Goal: Transaction & Acquisition: Purchase product/service

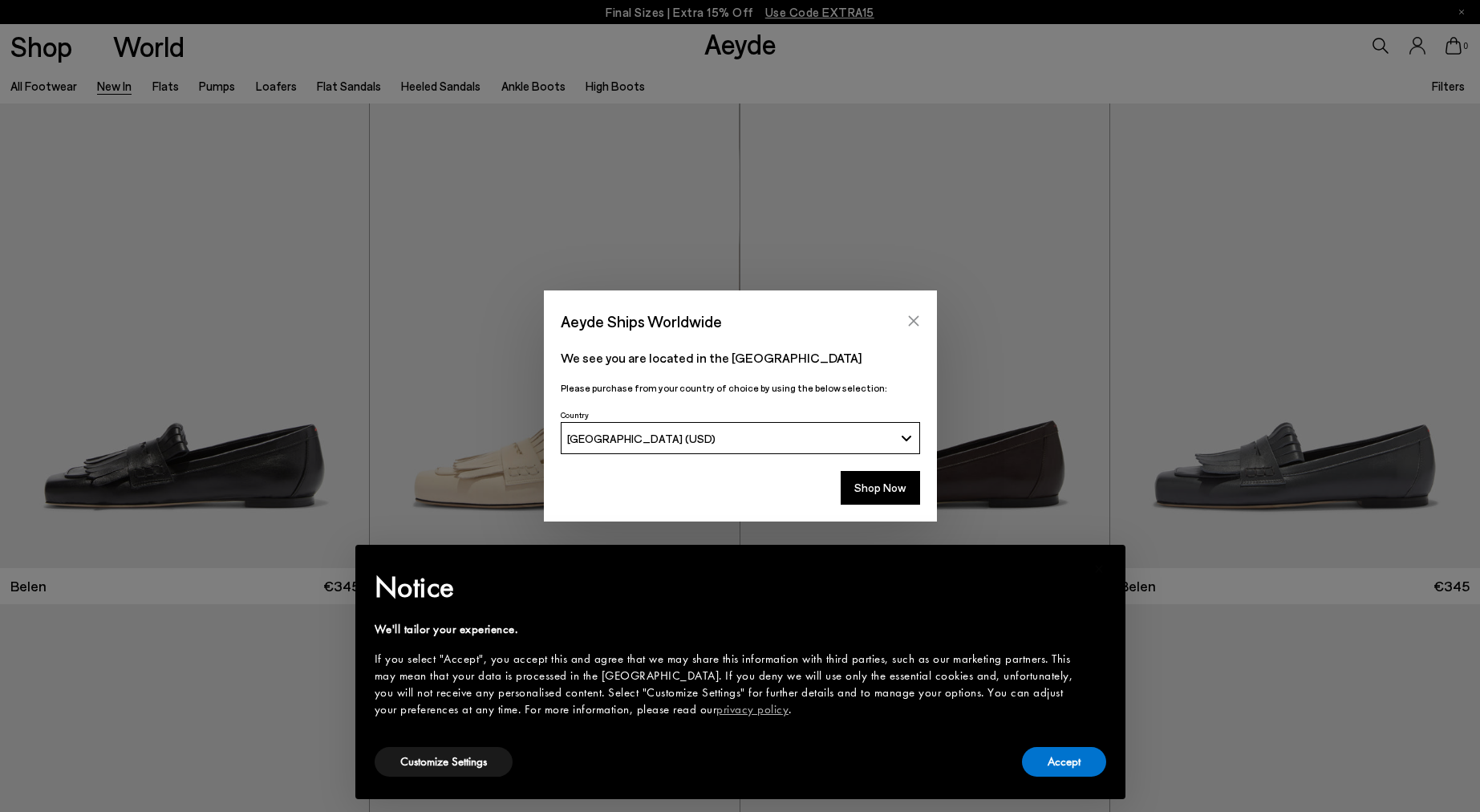
click at [904, 317] on button "Close" at bounding box center [913, 320] width 24 height 24
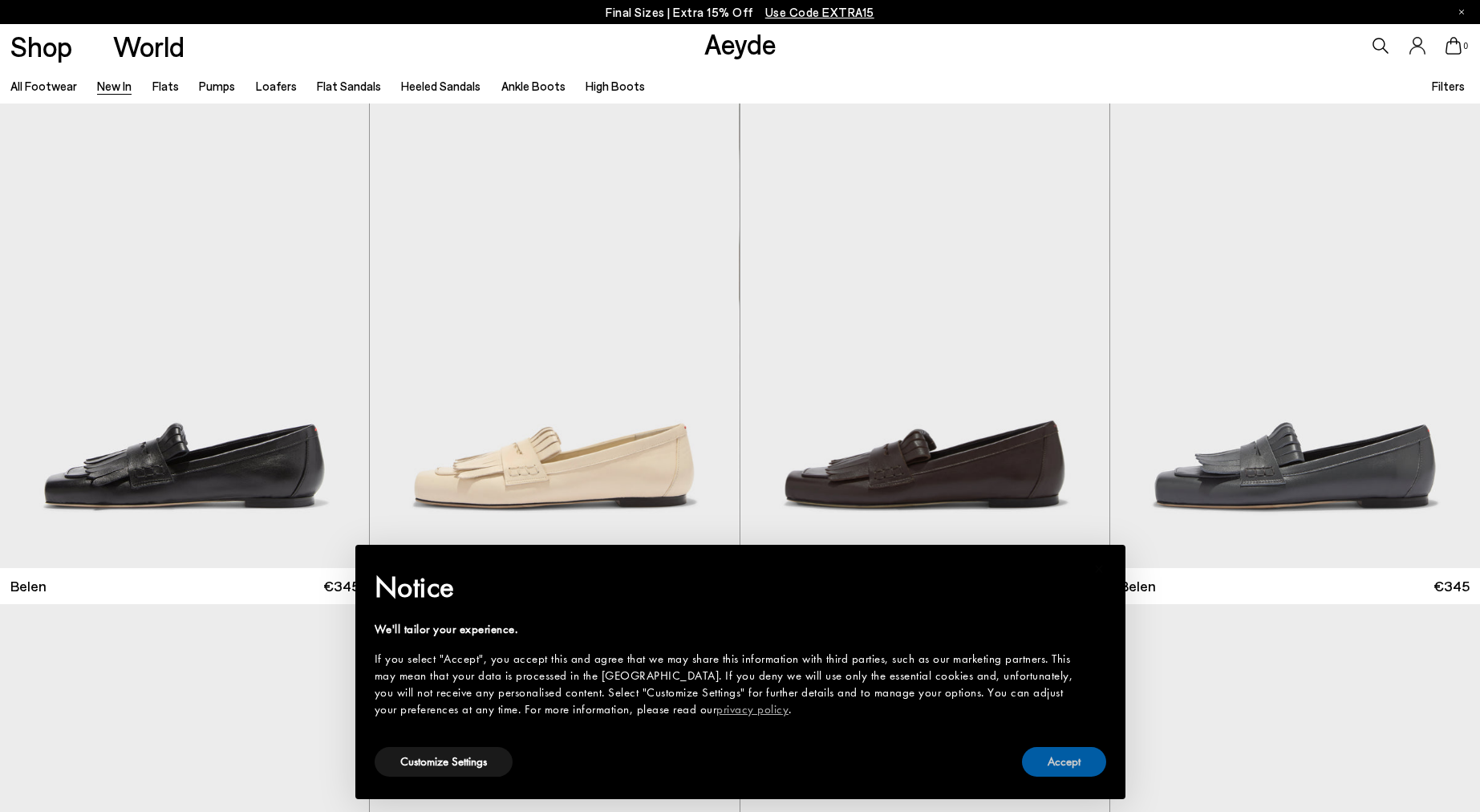
click at [1080, 757] on button "Accept" at bounding box center [1064, 761] width 84 height 29
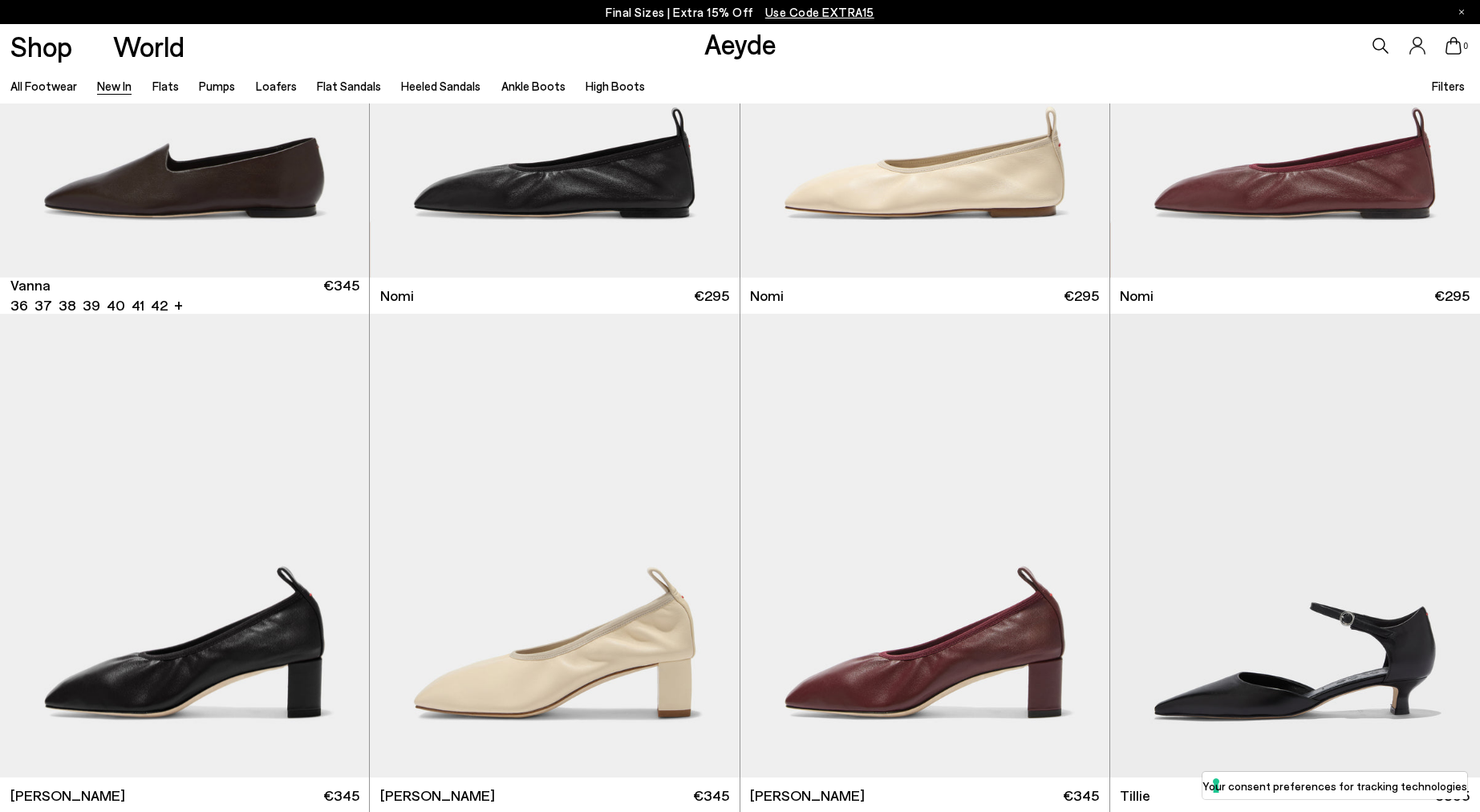
scroll to position [3277, 0]
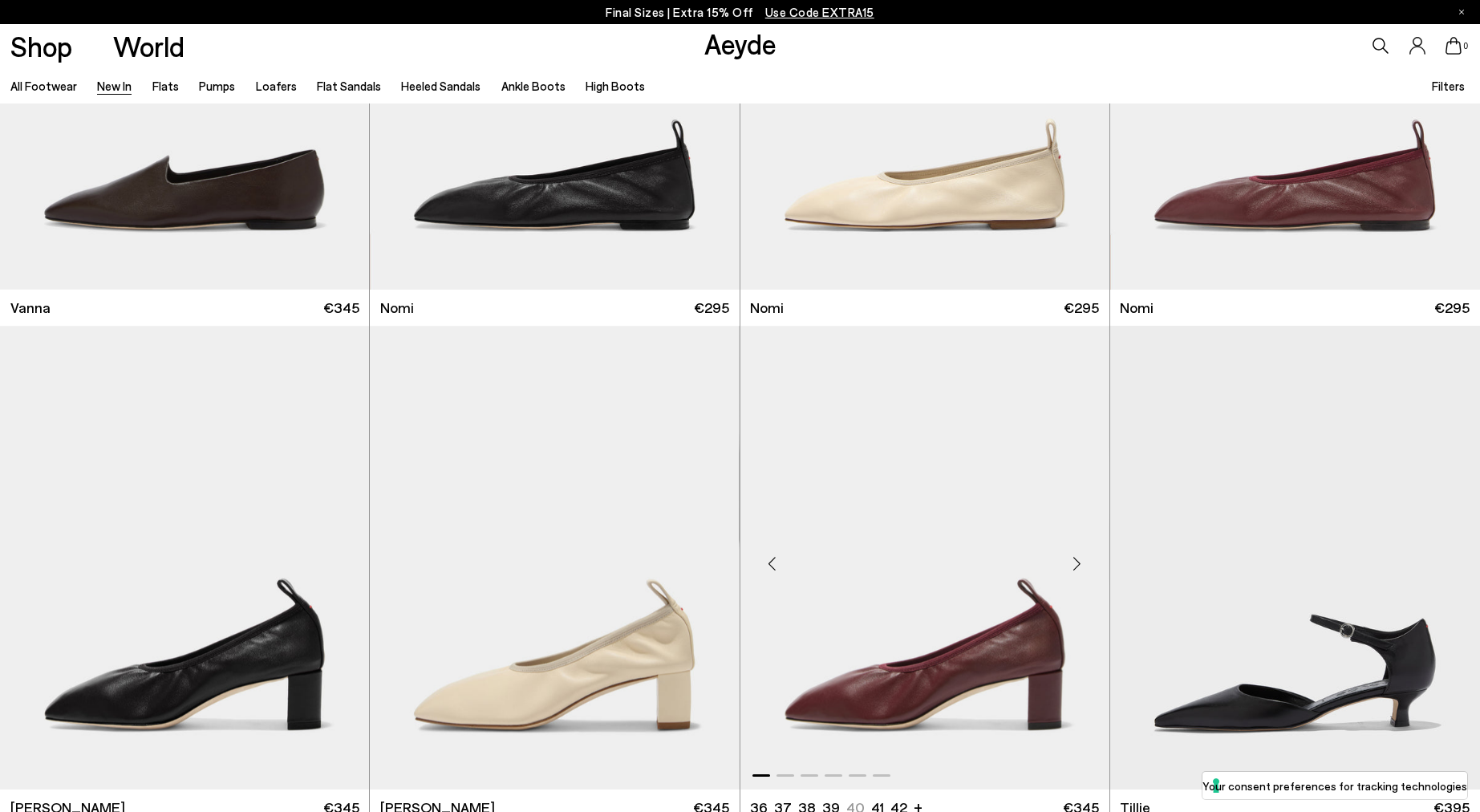
click at [912, 542] on img "1 / 6" at bounding box center [924, 557] width 369 height 464
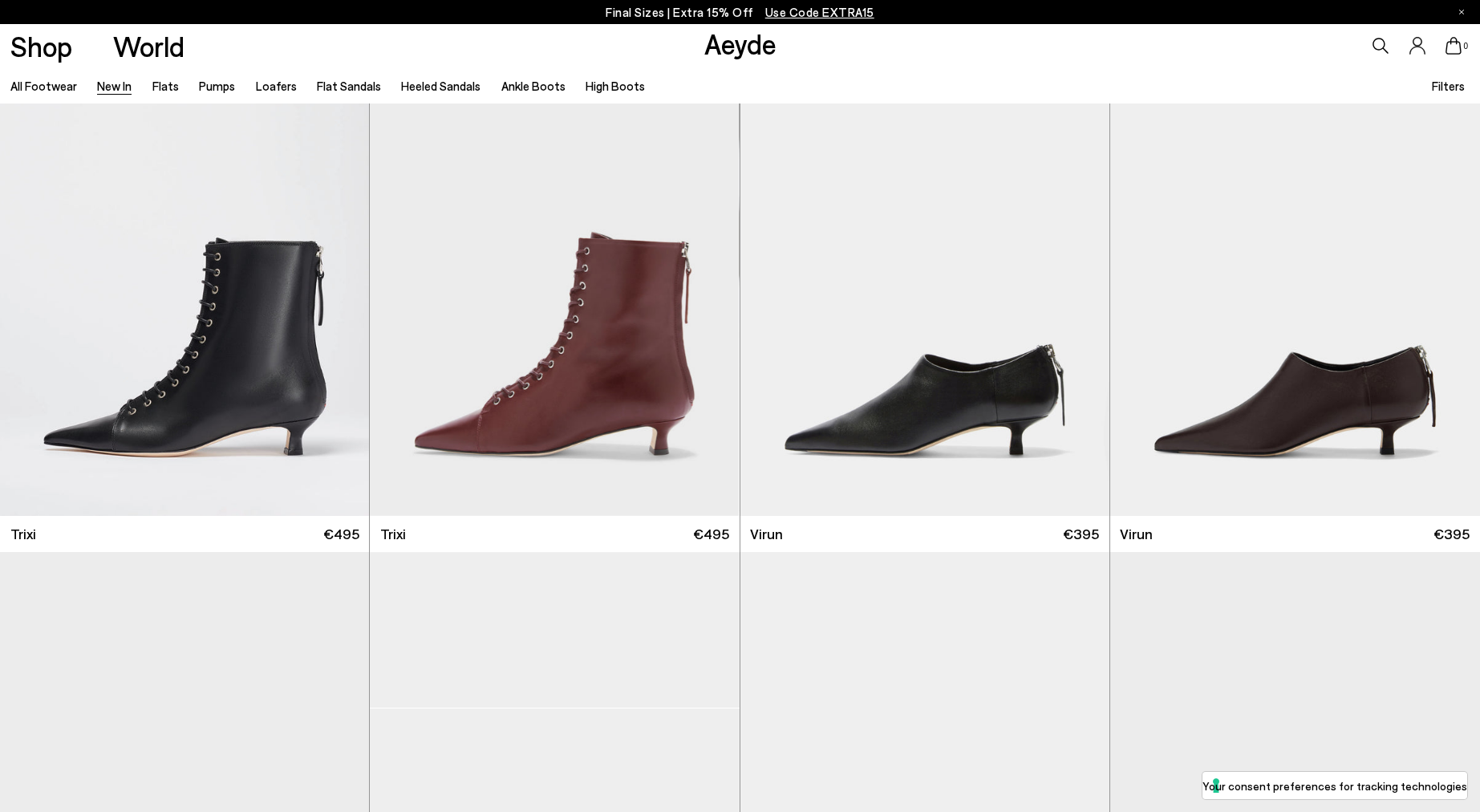
scroll to position [6943, 0]
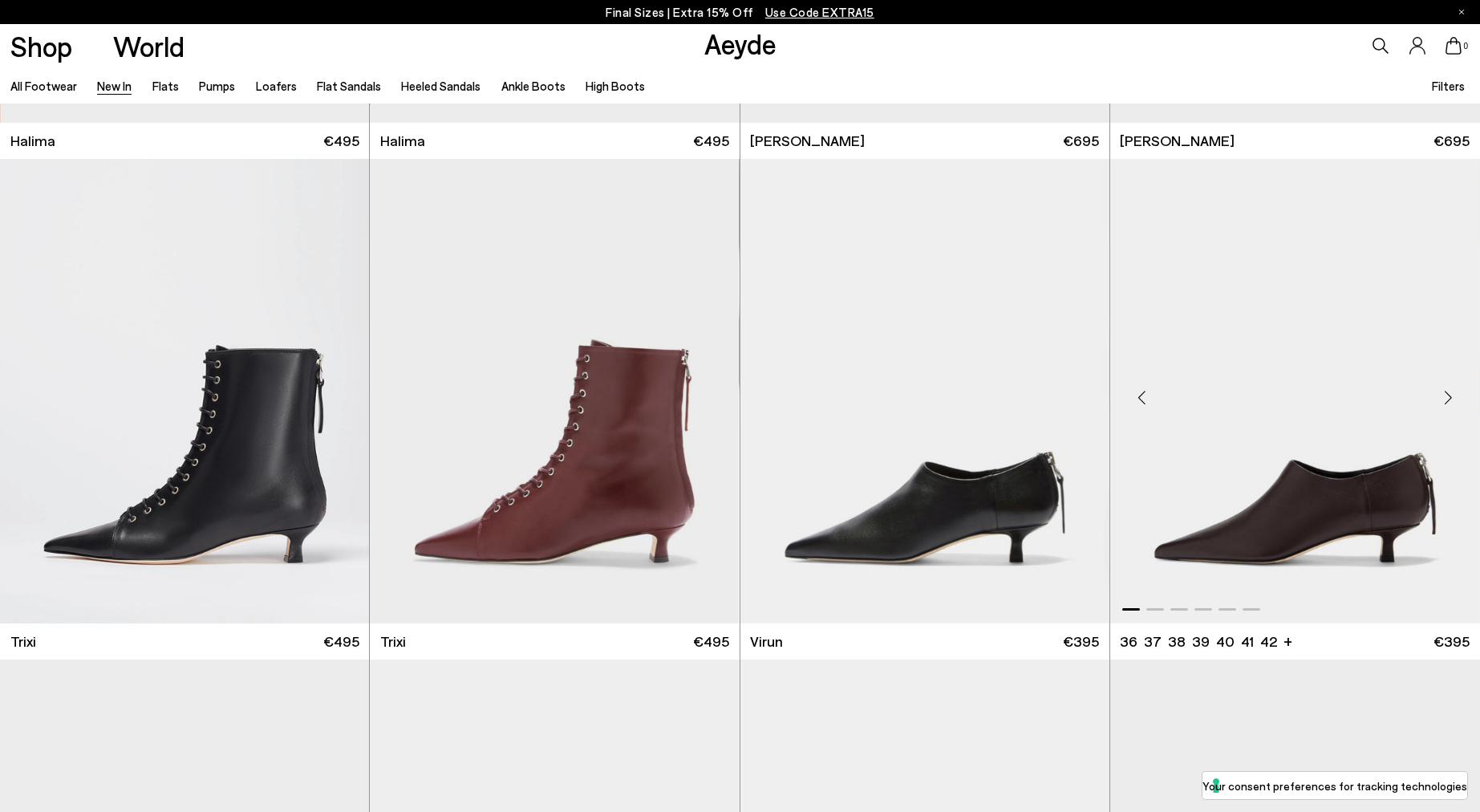
click at [1402, 540] on img "1 / 6" at bounding box center [1295, 390] width 370 height 464
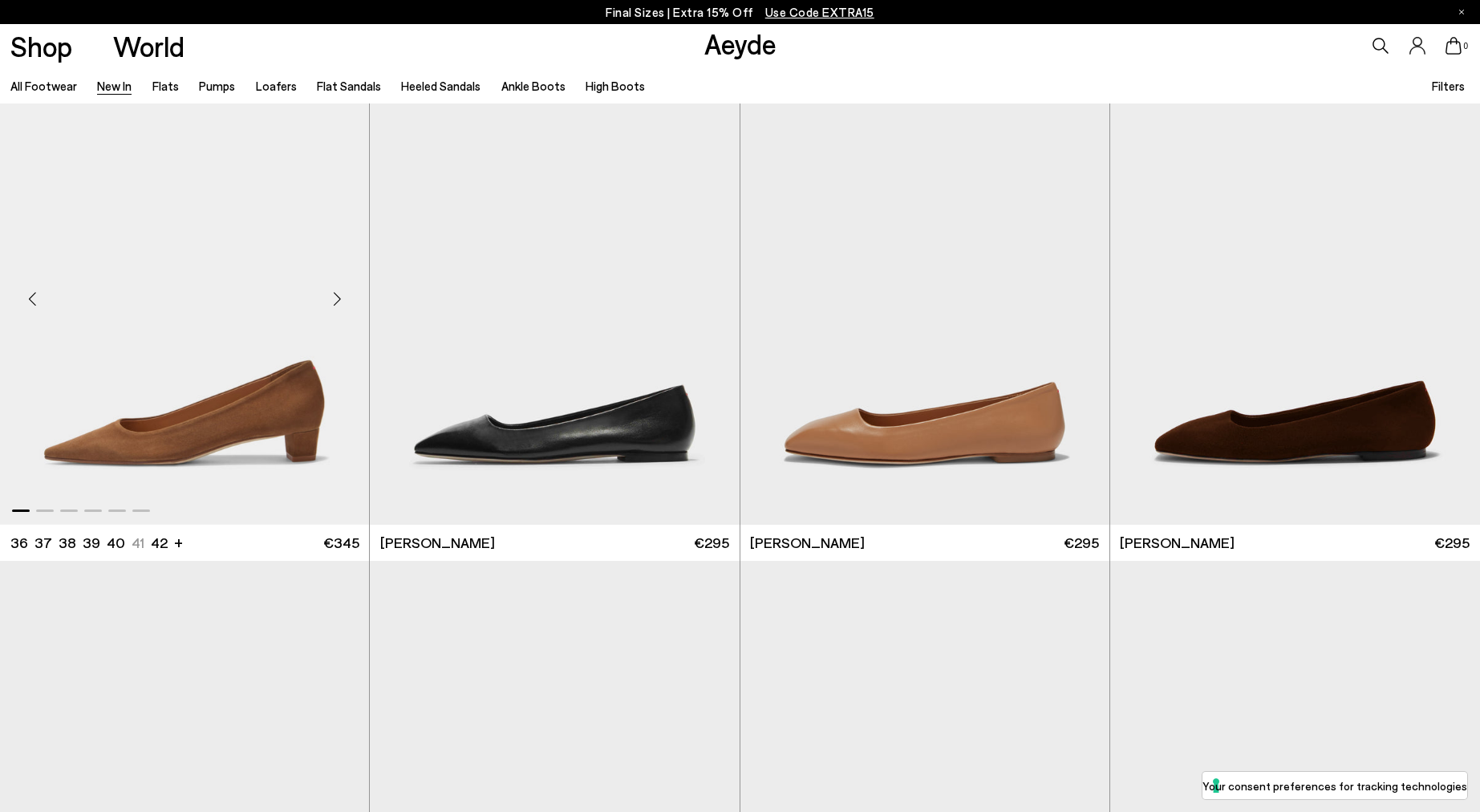
scroll to position [9151, 0]
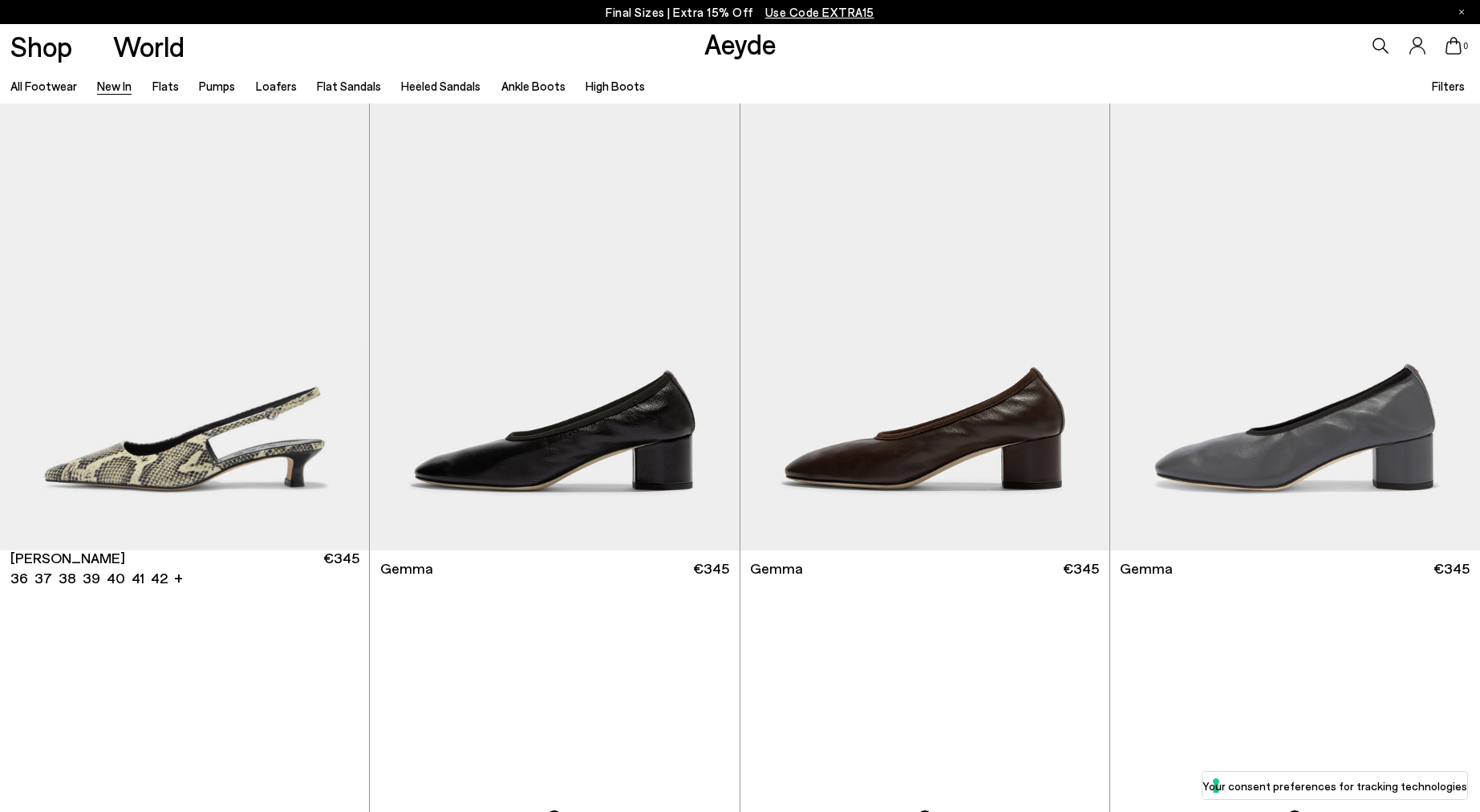
scroll to position [9742, 0]
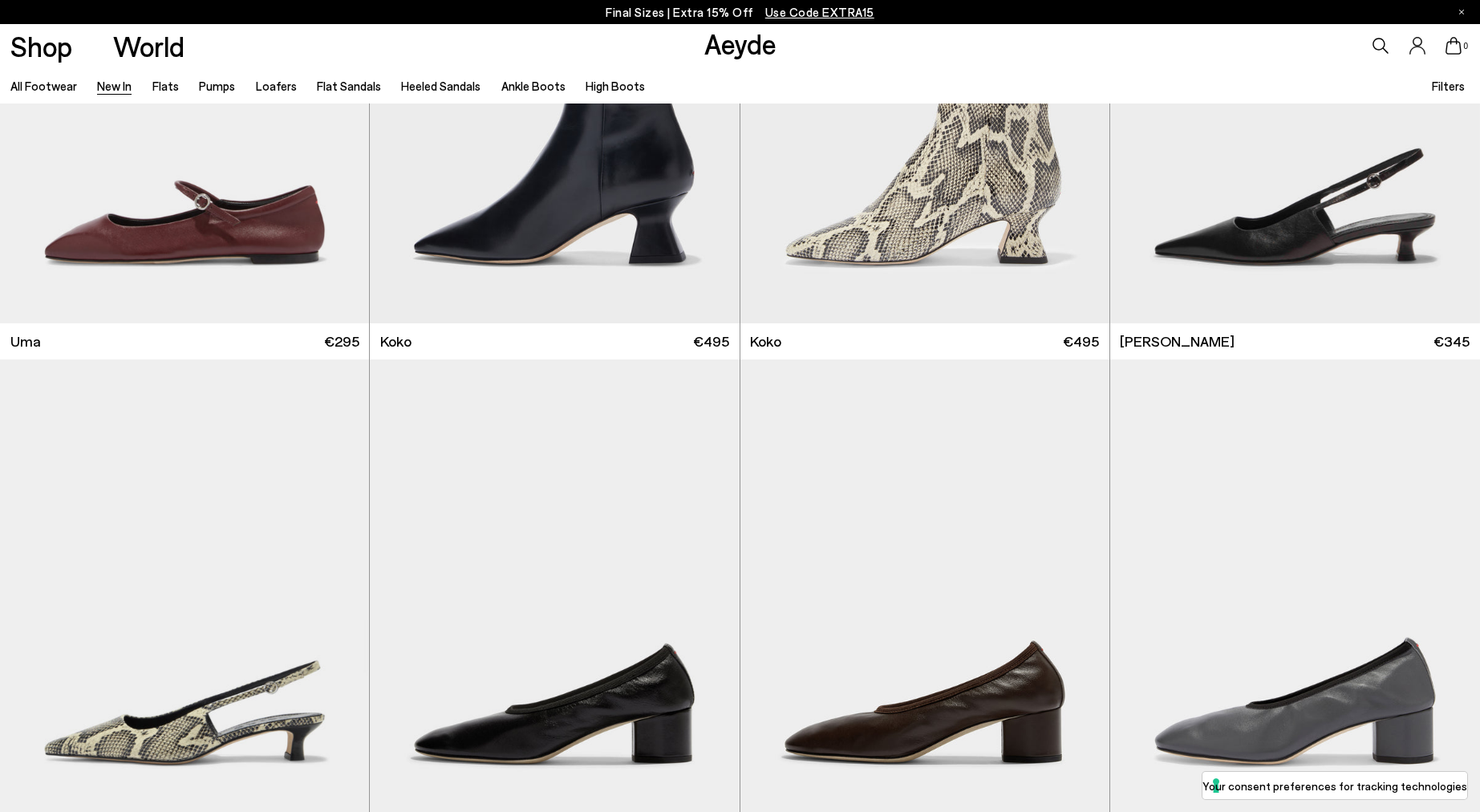
click at [1381, 43] on icon at bounding box center [1380, 46] width 16 height 16
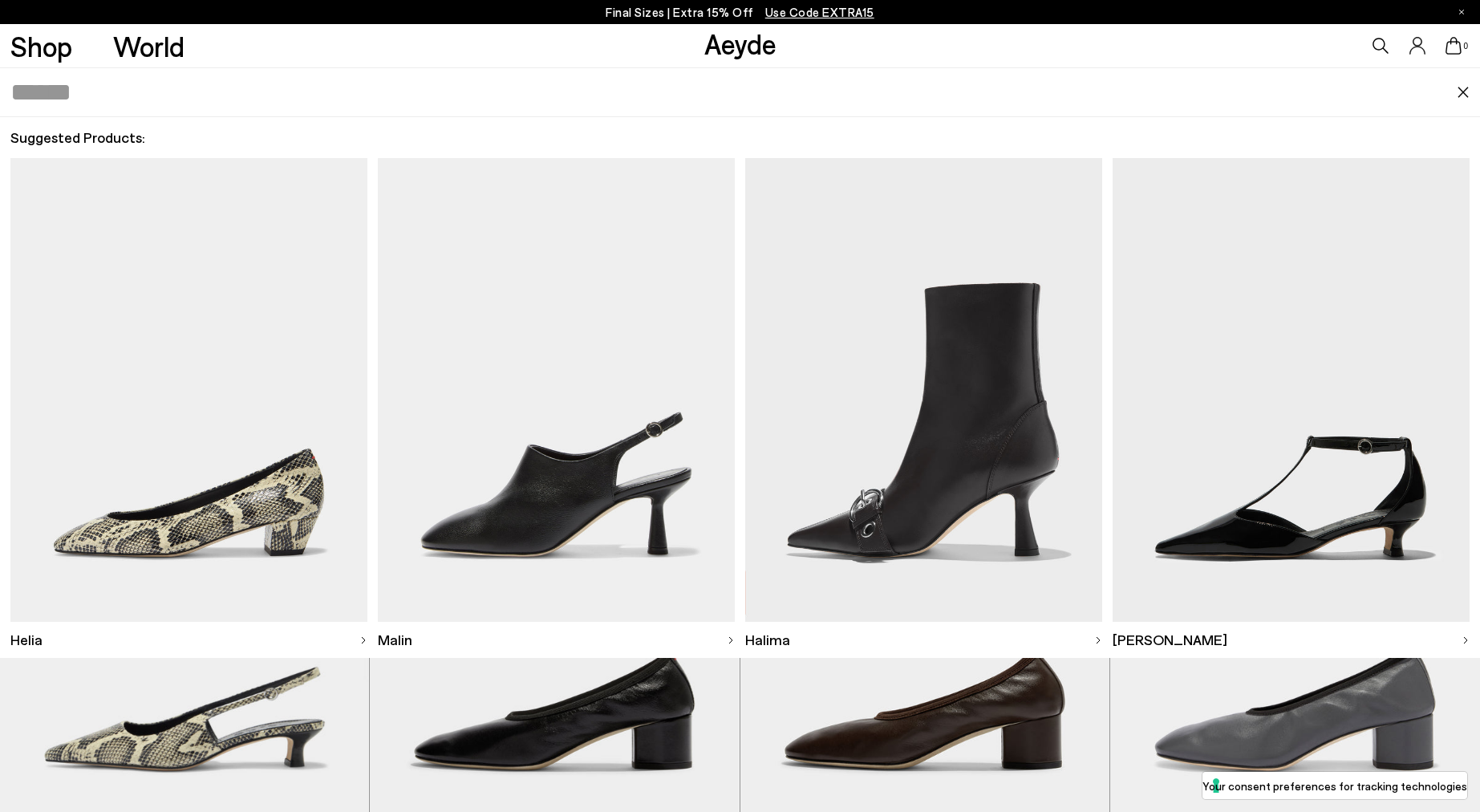
scroll to position [9734, 0]
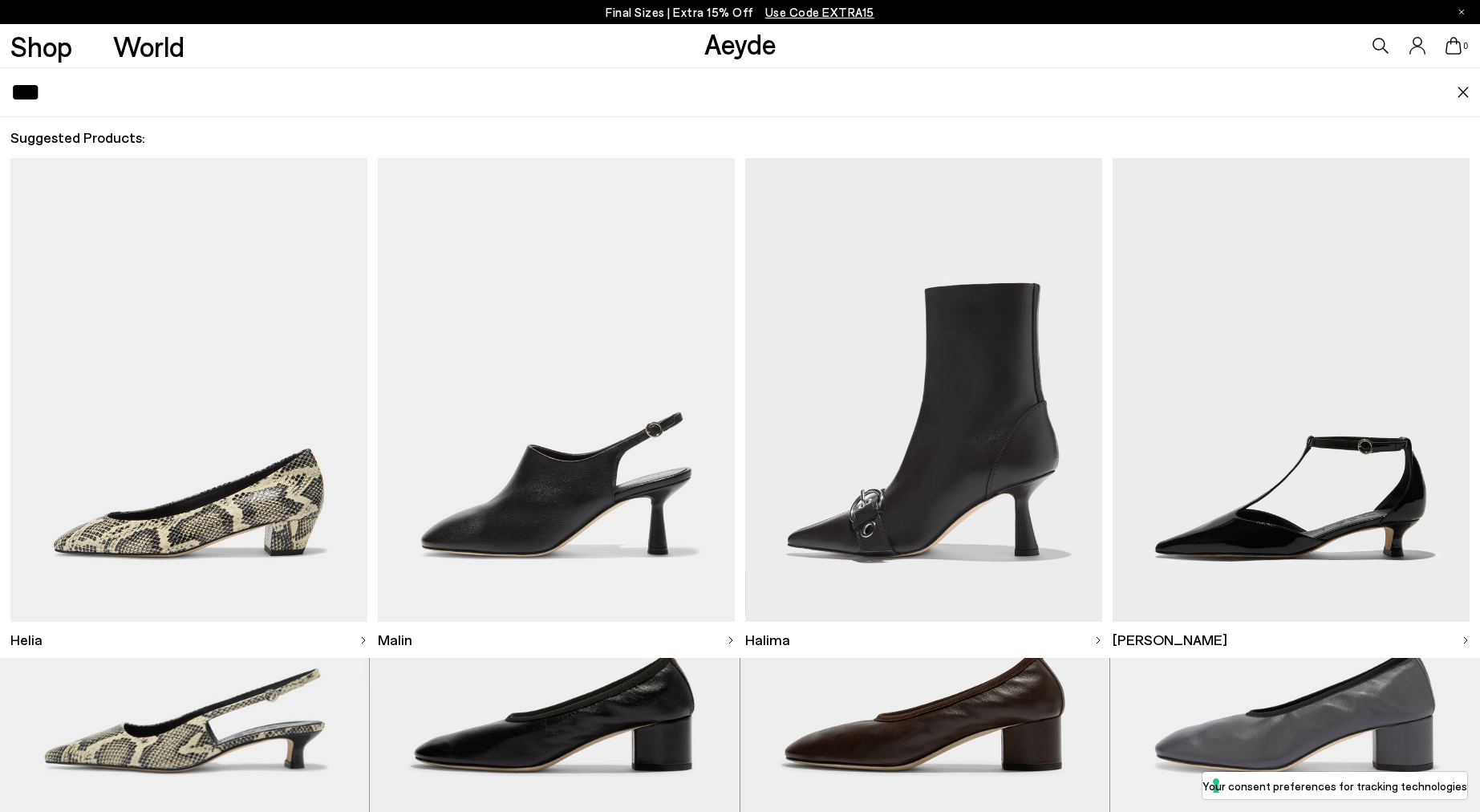
type input "***"
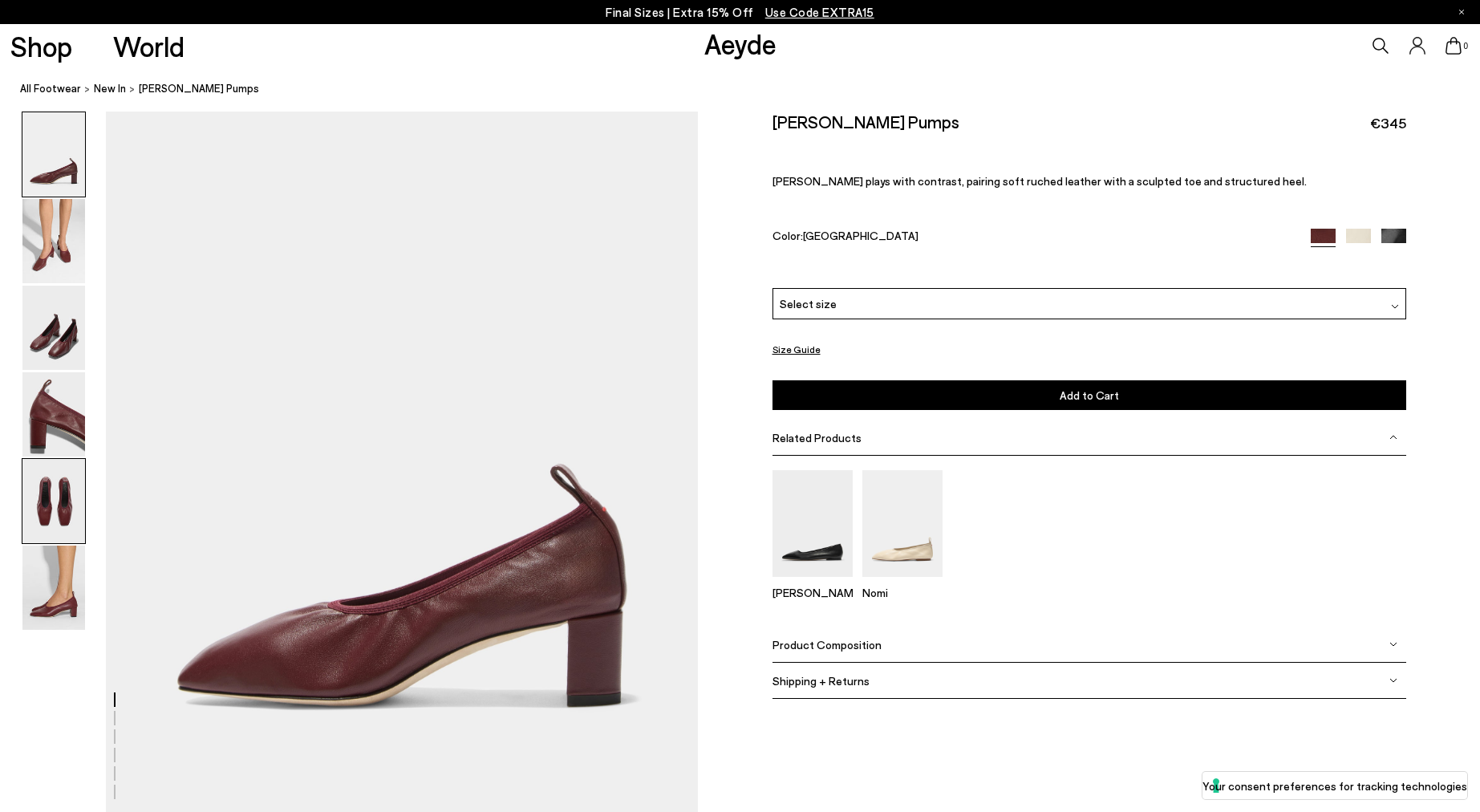
click at [60, 514] on img at bounding box center [54, 500] width 62 height 84
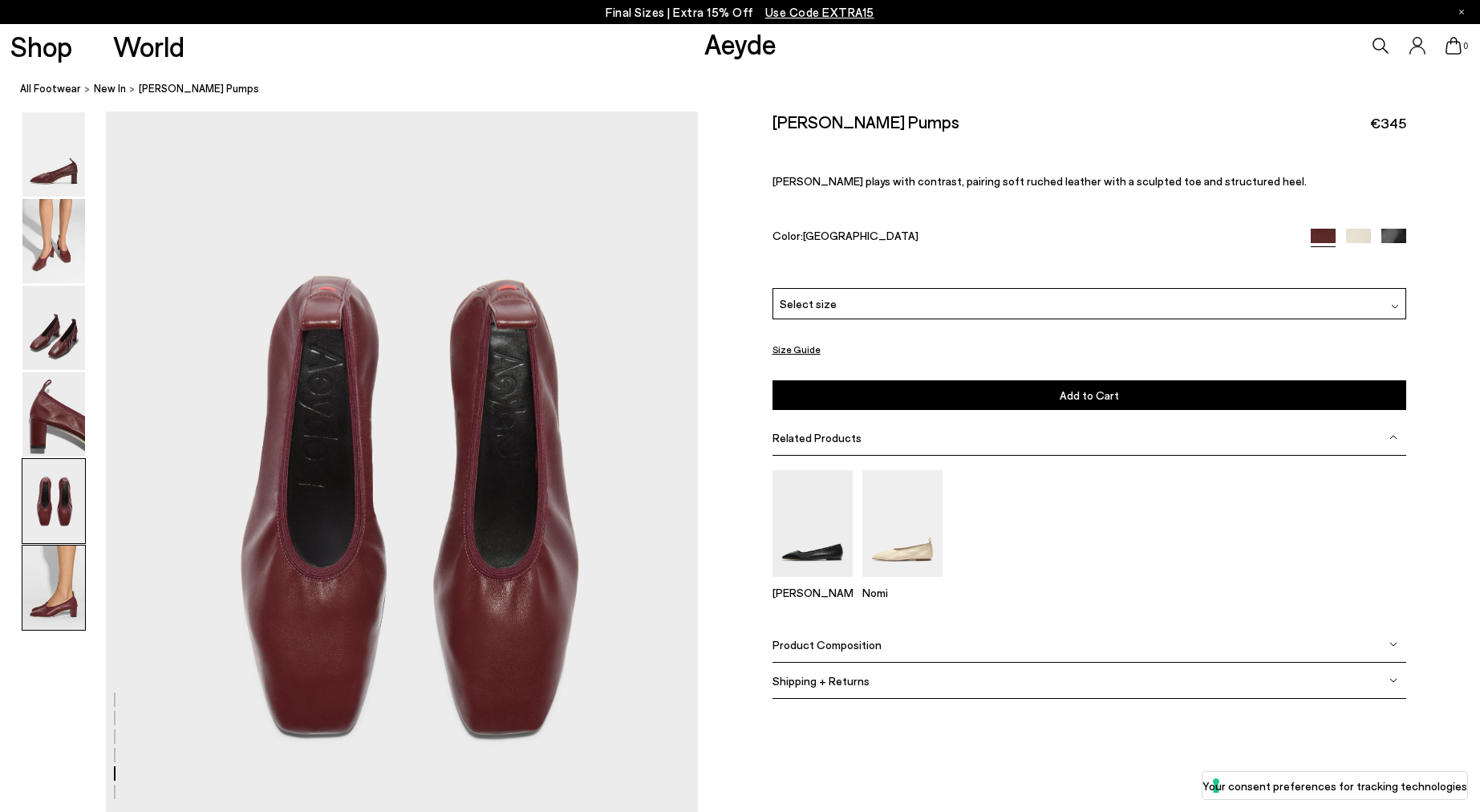
click at [51, 592] on img at bounding box center [54, 587] width 62 height 84
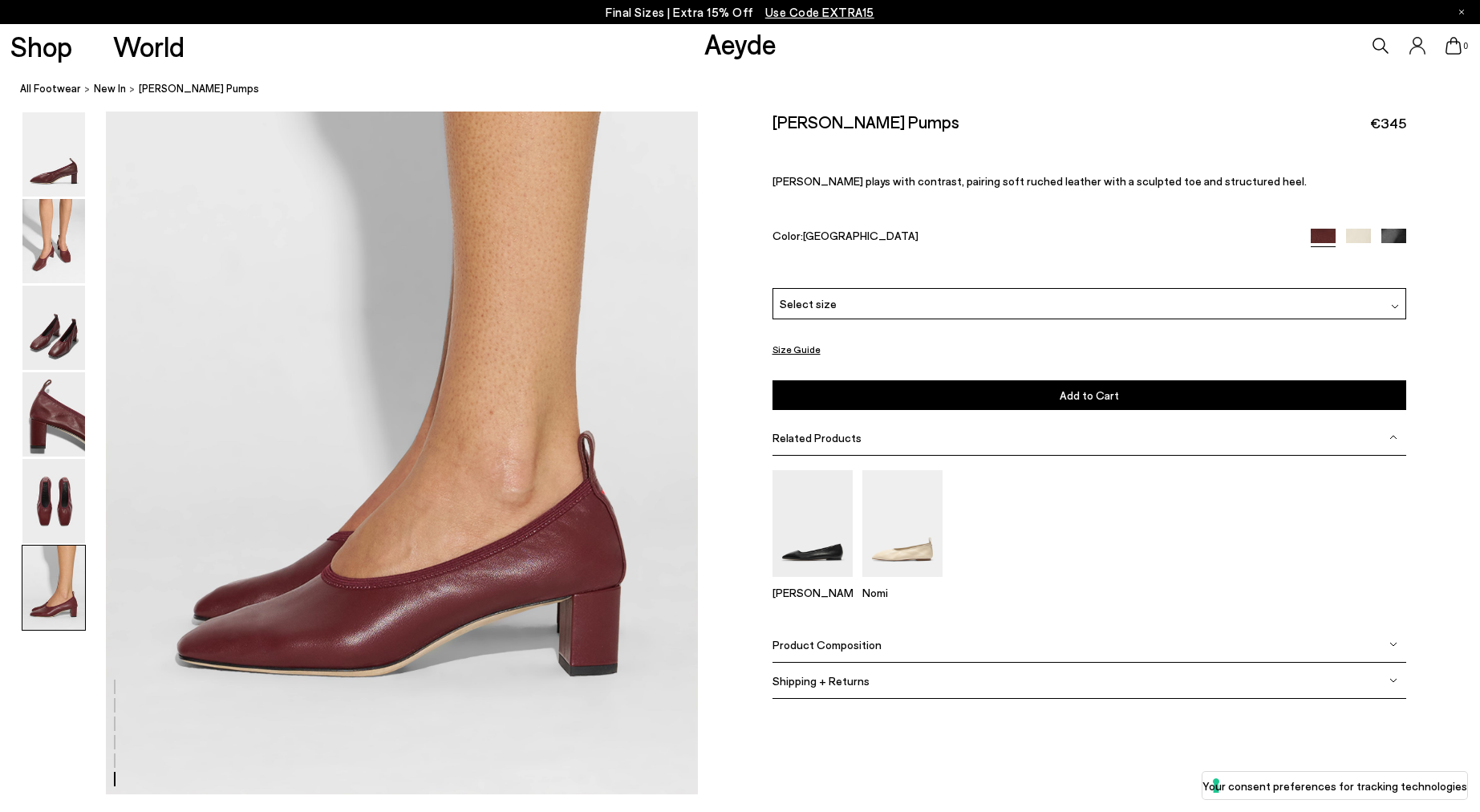
scroll to position [3981, 0]
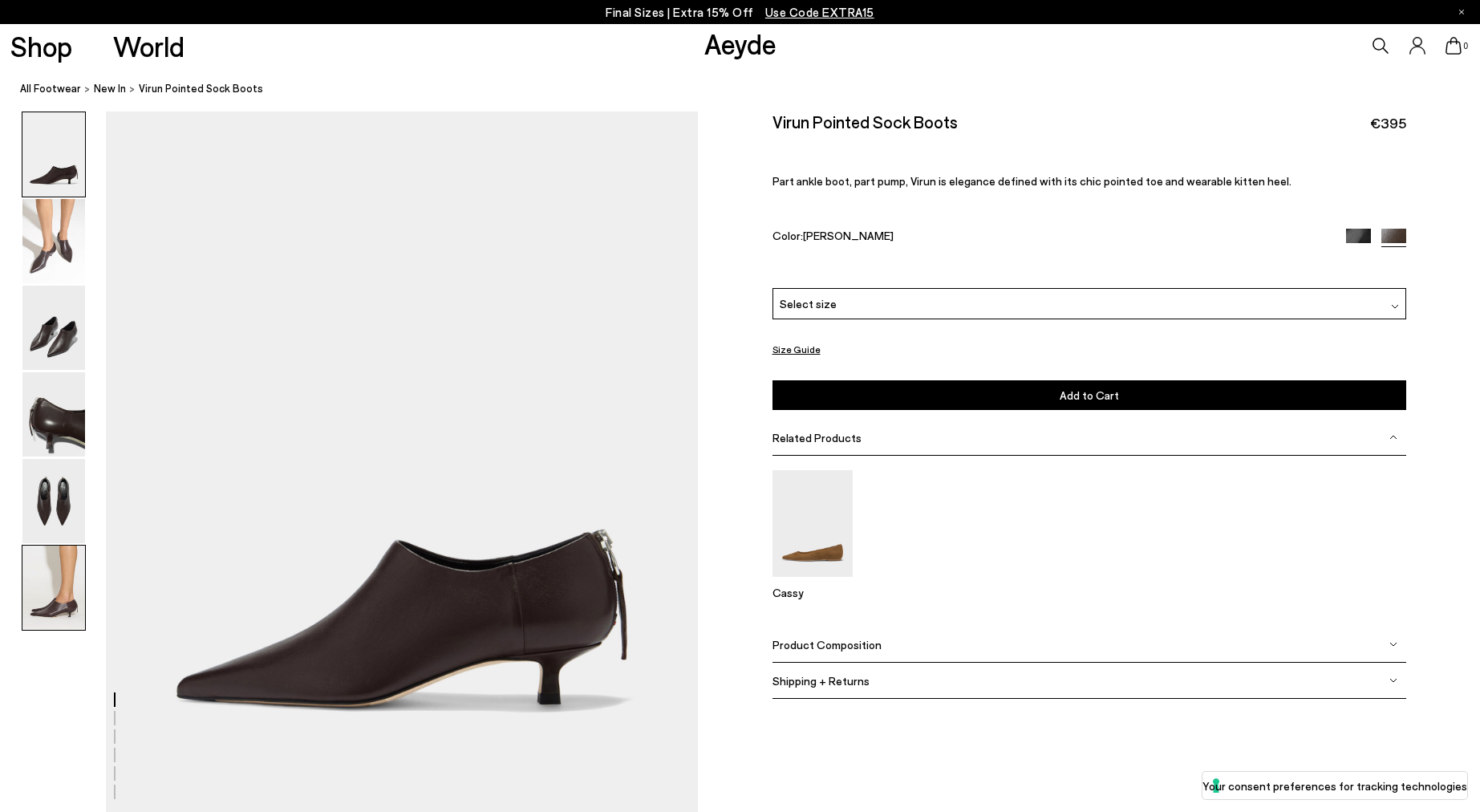
click at [43, 593] on img at bounding box center [54, 587] width 62 height 84
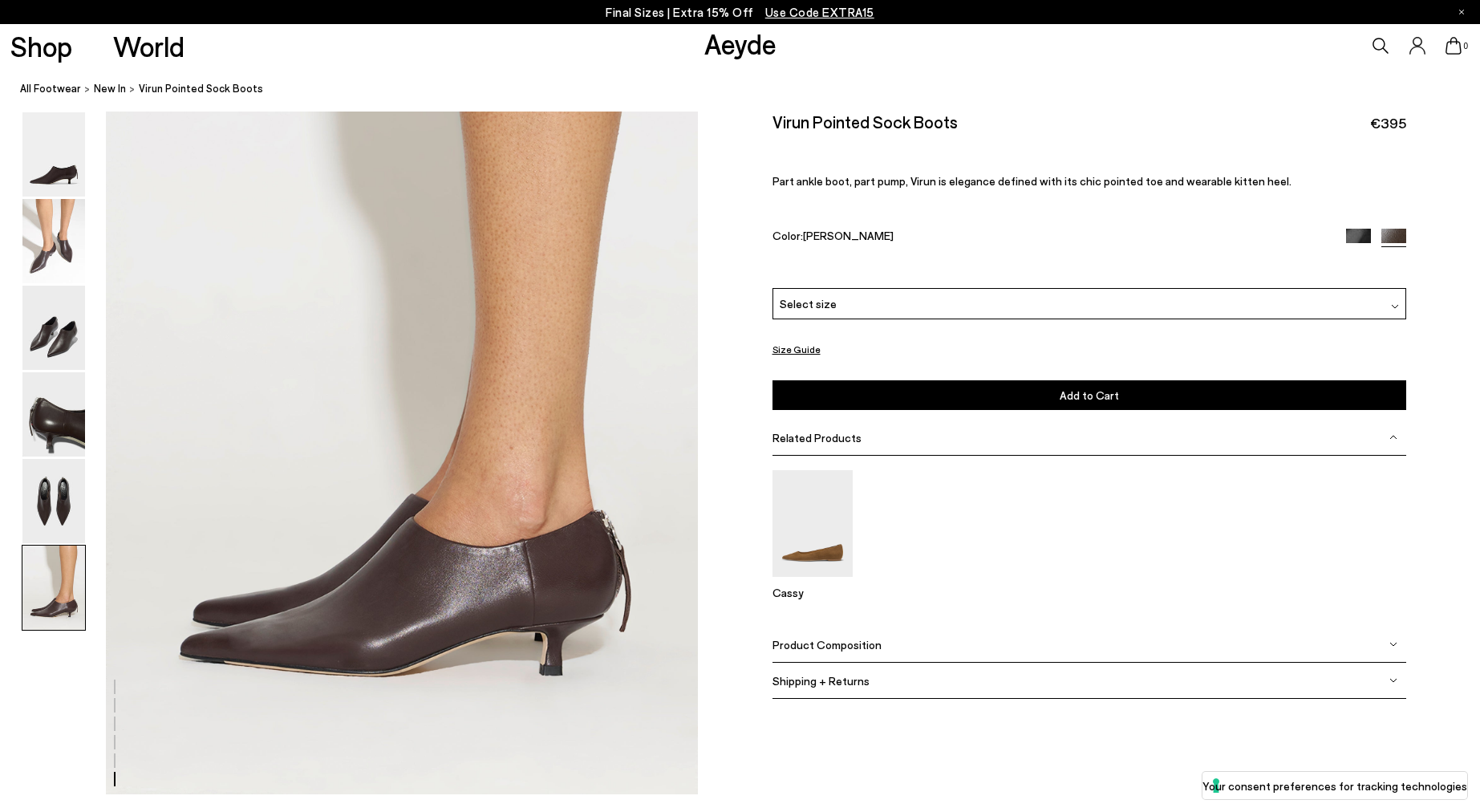
scroll to position [3981, 0]
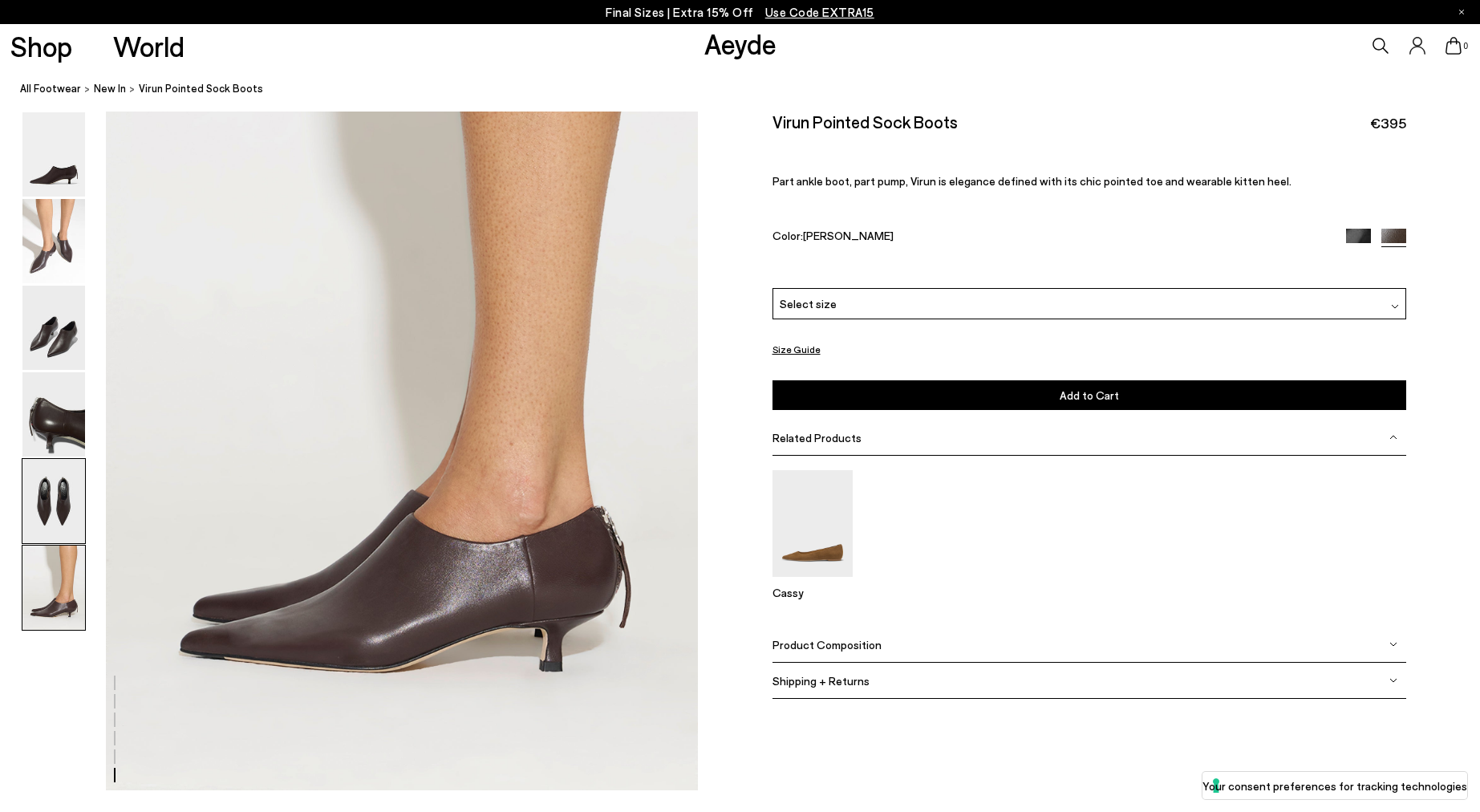
click at [62, 507] on img at bounding box center [54, 500] width 62 height 84
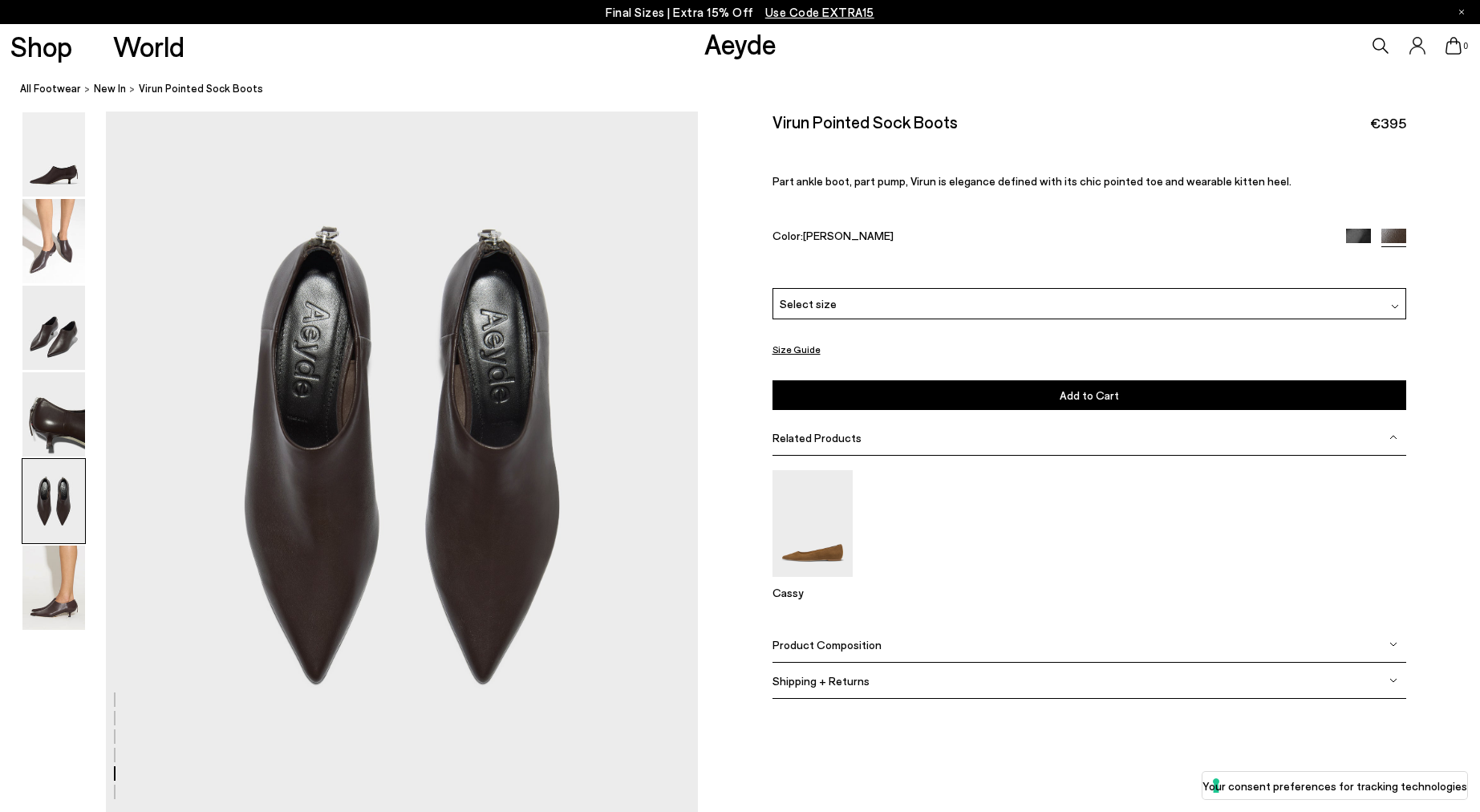
scroll to position [3080, 0]
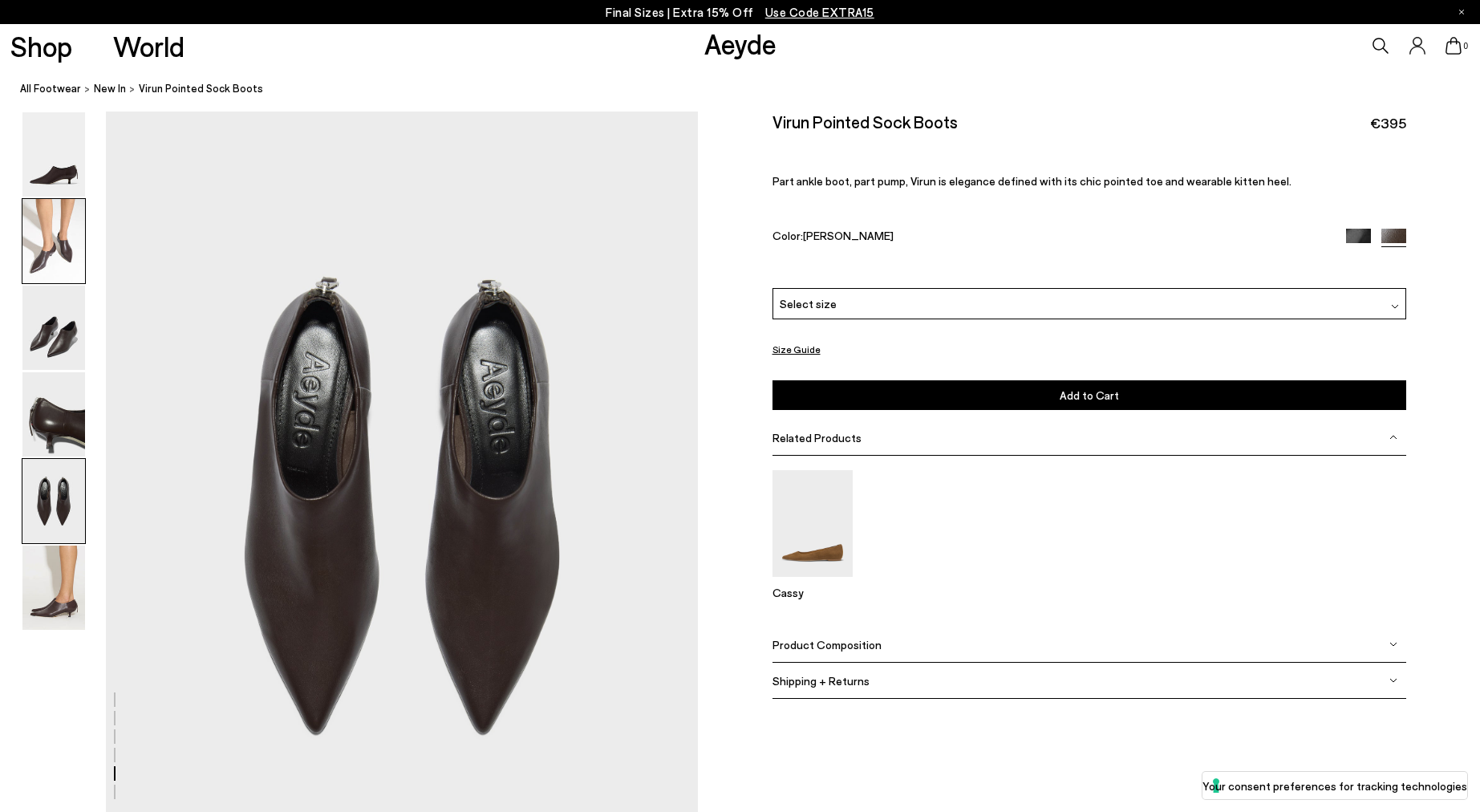
click at [59, 266] on img at bounding box center [54, 240] width 62 height 84
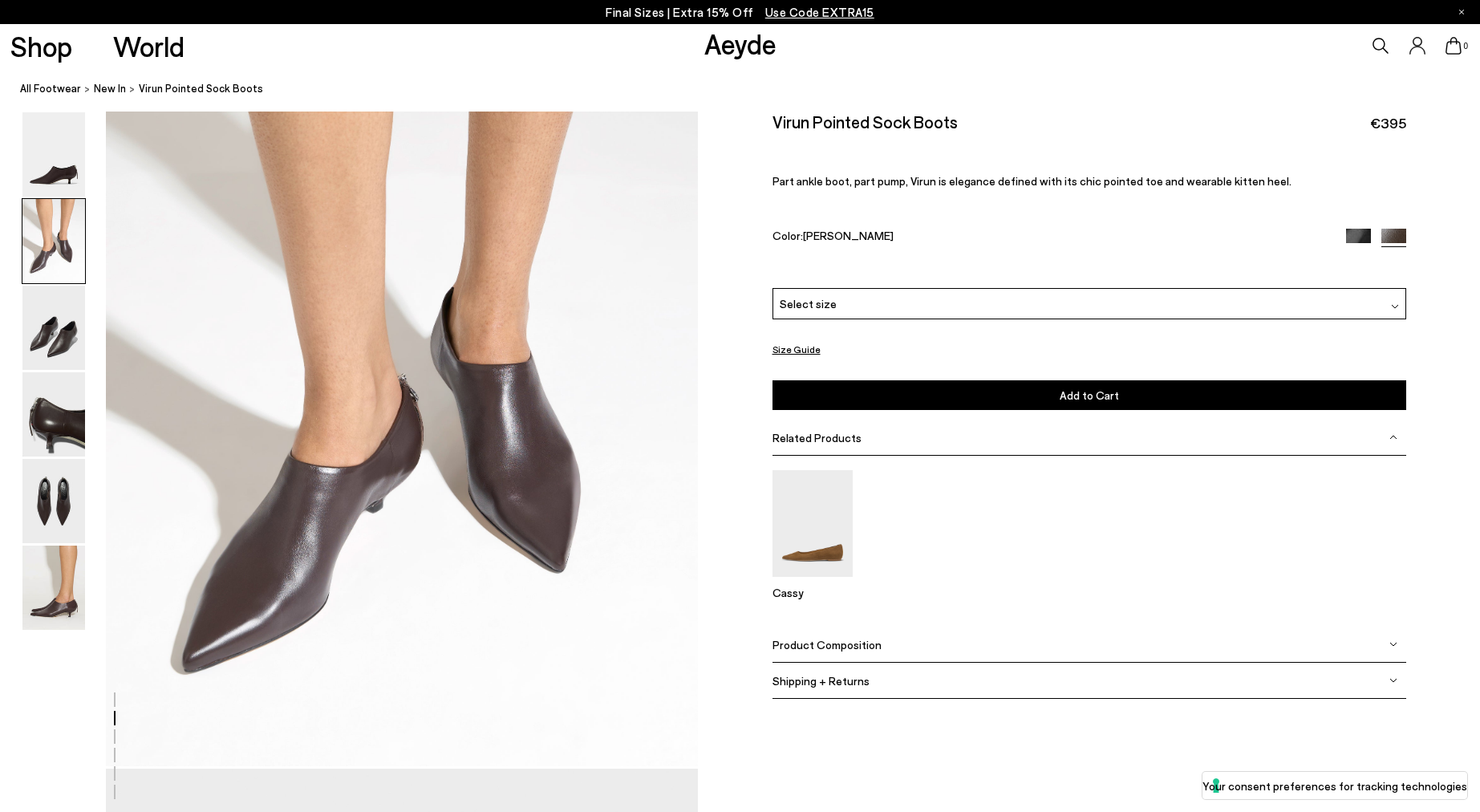
scroll to position [704, 0]
